Goal: Task Accomplishment & Management: Use online tool/utility

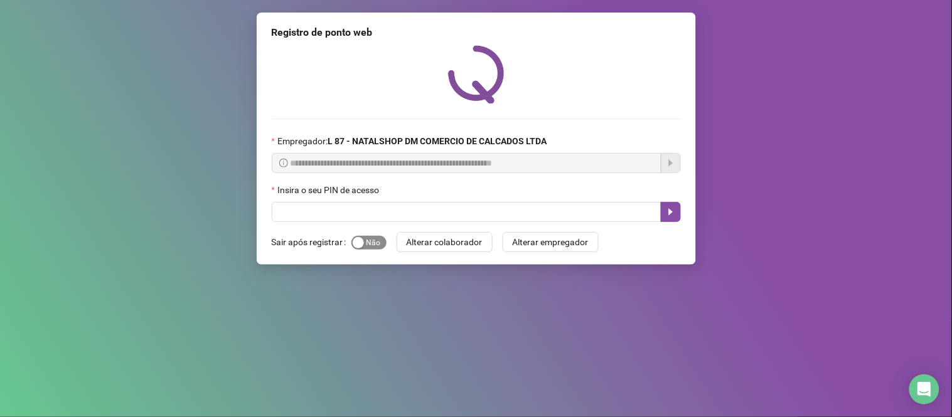
click at [379, 239] on span "Sim Não" at bounding box center [369, 243] width 35 height 14
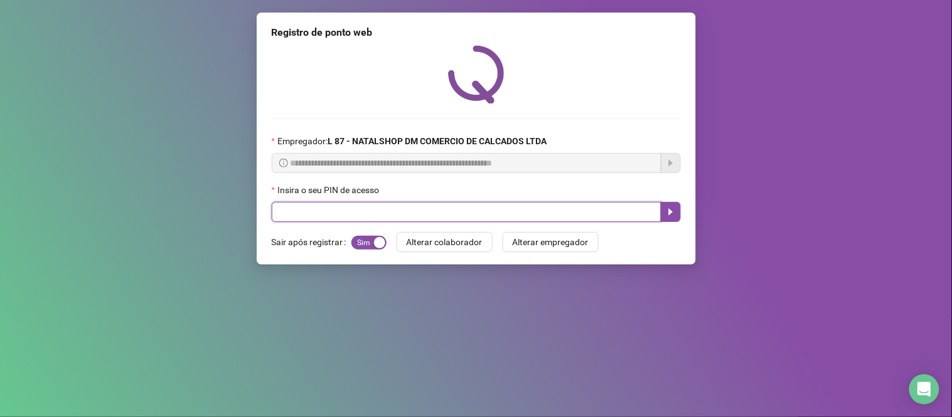
click at [399, 213] on input "text" at bounding box center [467, 212] width 390 height 20
type input "*****"
click at [679, 217] on button "button" at bounding box center [671, 212] width 20 height 20
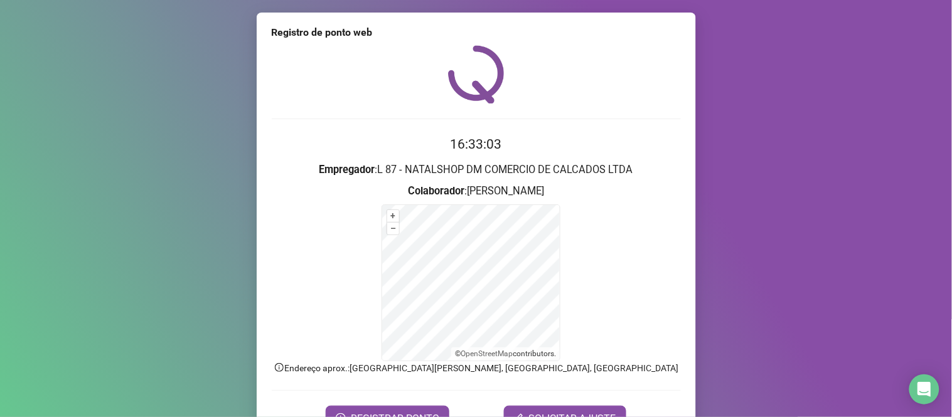
scroll to position [68, 0]
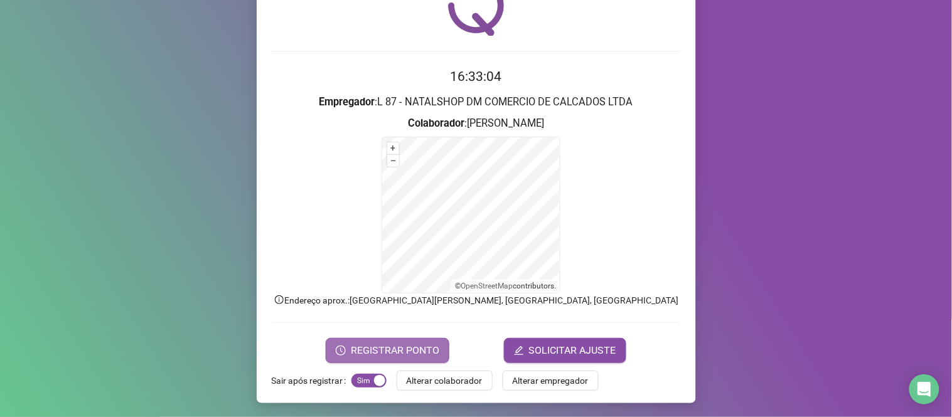
click at [429, 355] on span "REGISTRAR PONTO" at bounding box center [395, 350] width 89 height 15
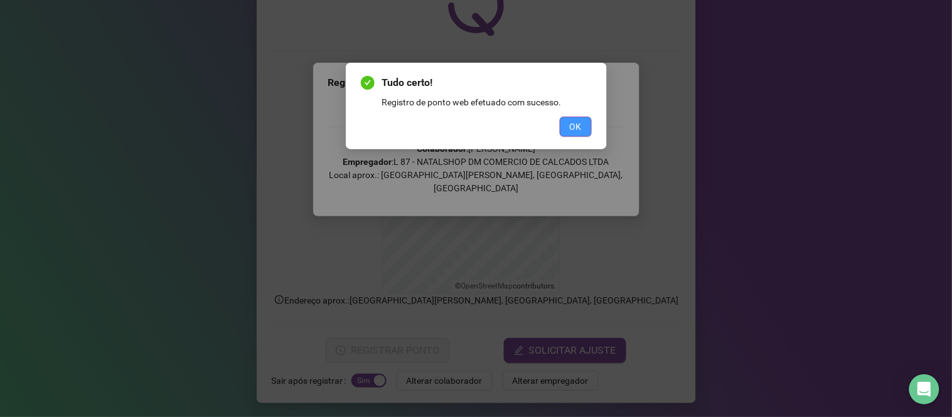
click at [562, 129] on button "OK" at bounding box center [576, 127] width 32 height 20
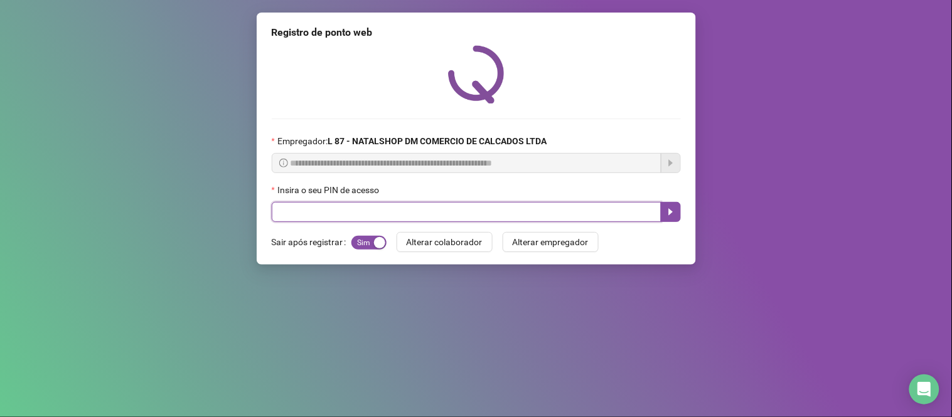
click at [392, 218] on input "text" at bounding box center [467, 212] width 390 height 20
type input "*****"
click at [667, 217] on icon "caret-right" at bounding box center [671, 212] width 10 height 10
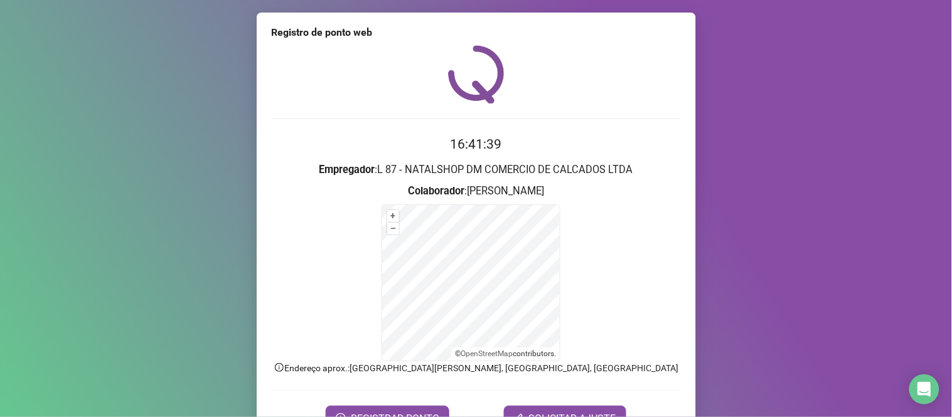
scroll to position [68, 0]
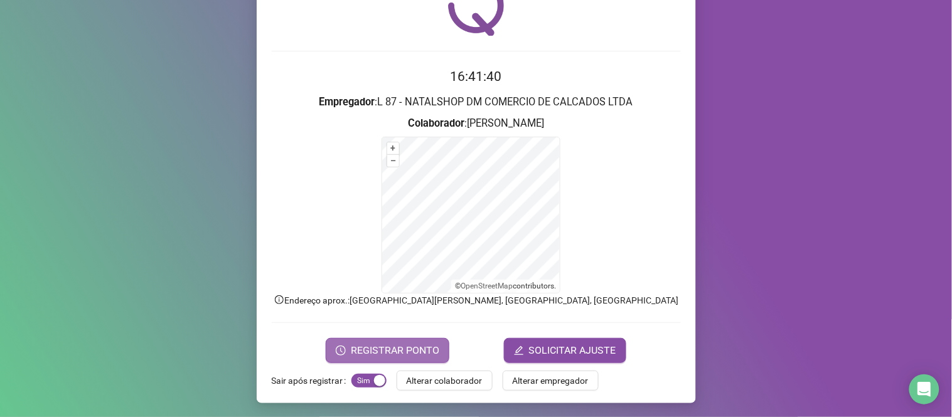
click at [402, 356] on span "REGISTRAR PONTO" at bounding box center [395, 350] width 89 height 15
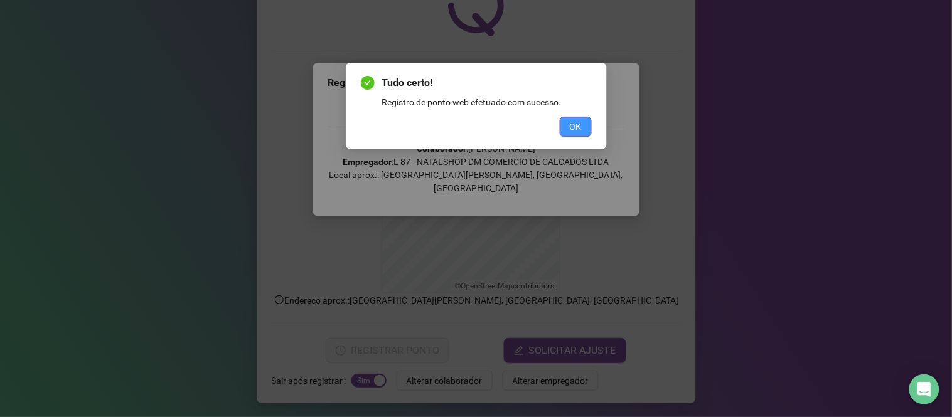
click at [572, 127] on span "OK" at bounding box center [576, 127] width 12 height 14
